Goal: Navigation & Orientation: Understand site structure

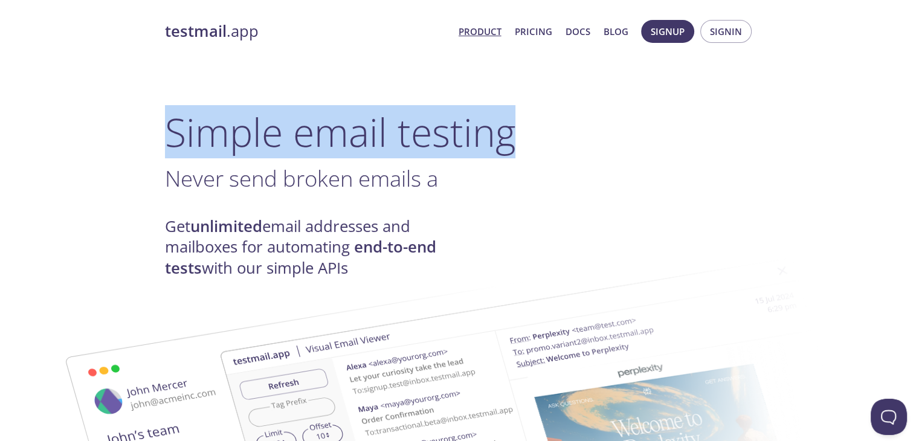
drag, startPoint x: 117, startPoint y: 126, endPoint x: 386, endPoint y: 187, distance: 275.2
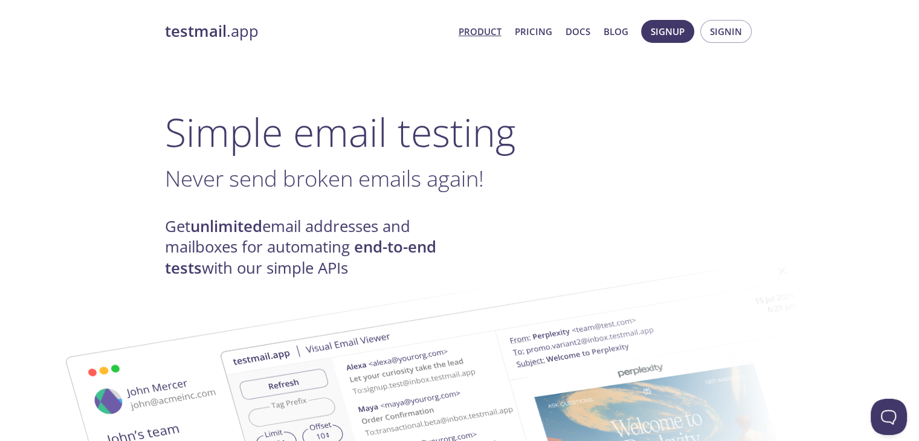
click at [386, 187] on span "Never send broken emails again!" at bounding box center [324, 178] width 319 height 30
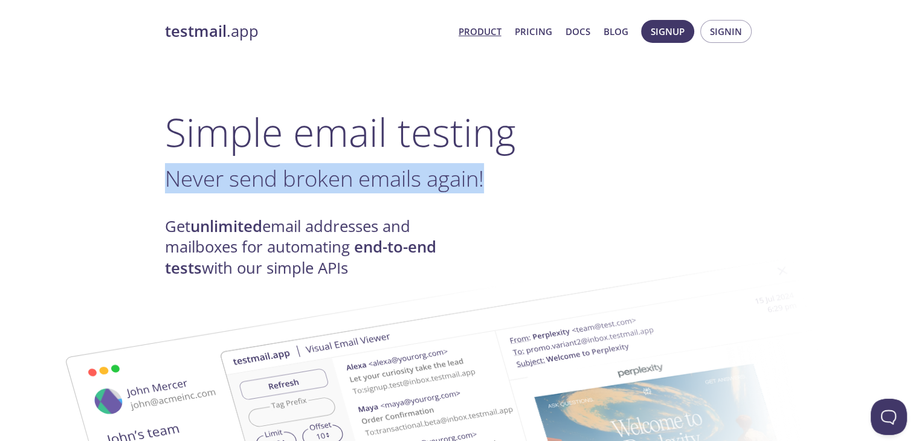
click at [386, 187] on span "Never send broken emails again!" at bounding box center [324, 178] width 319 height 30
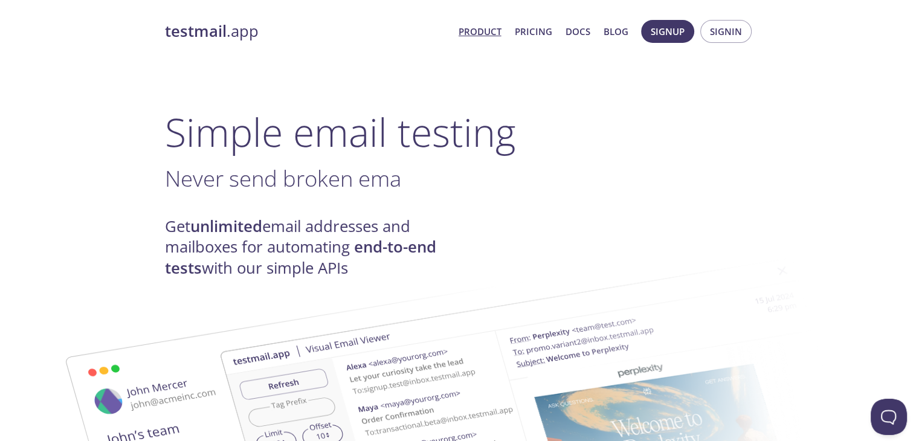
click at [344, 228] on h4 "Get unlimited email addresses and mailboxes for automating end-to-end tests wit…" at bounding box center [312, 247] width 295 height 62
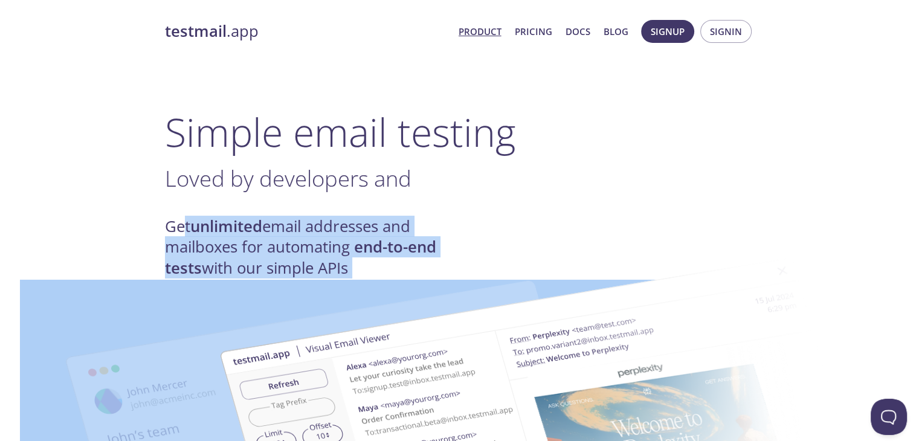
drag, startPoint x: 186, startPoint y: 211, endPoint x: 294, endPoint y: 283, distance: 130.8
click at [294, 283] on img at bounding box center [545, 445] width 653 height 409
